Goal: Find specific page/section: Find specific page/section

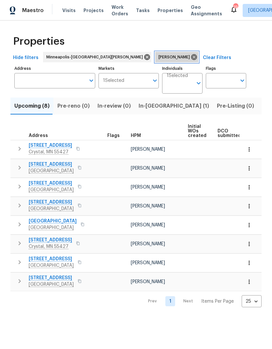
click at [191, 57] on icon at bounding box center [194, 57] width 6 height 6
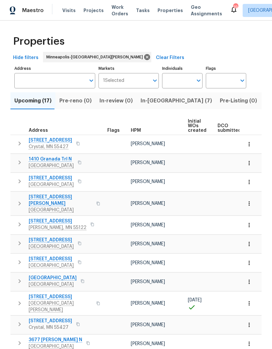
click at [116, 8] on span "Work Orders" at bounding box center [119, 10] width 17 height 13
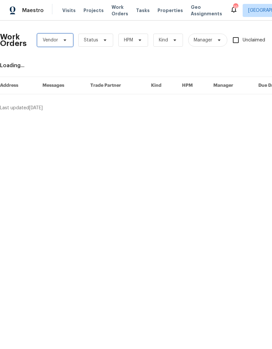
click at [61, 41] on span at bounding box center [63, 39] width 7 height 5
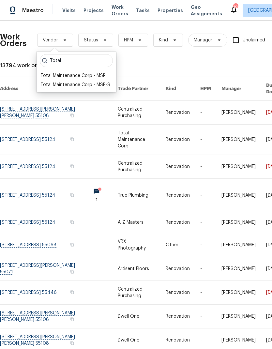
type input "Total"
click at [94, 77] on div "Total Maintenance Corp - MSP" at bounding box center [72, 75] width 65 height 7
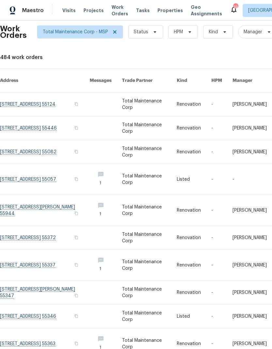
scroll to position [8, 0]
